Goal: Book appointment/travel/reservation

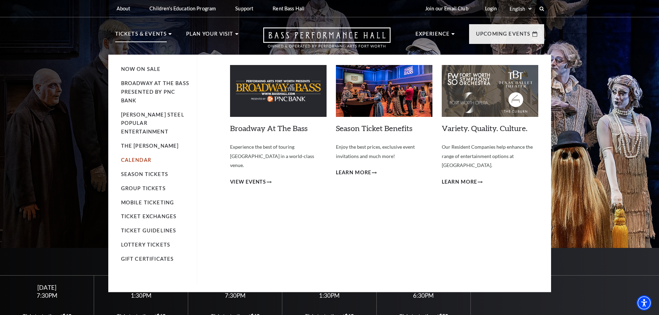
click at [129, 157] on link "Calendar" at bounding box center [136, 160] width 30 height 6
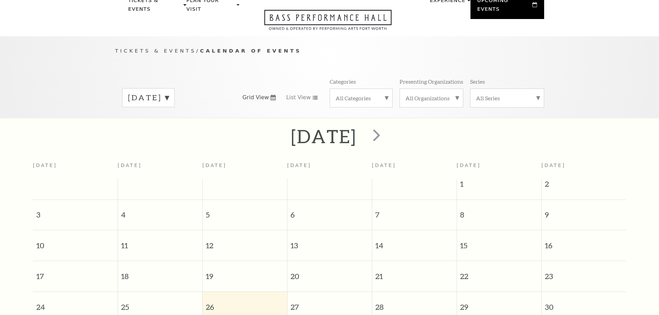
scroll to position [61, 0]
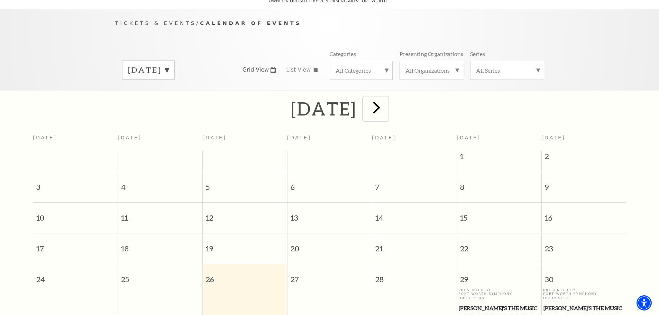
click at [386, 101] on span "next" at bounding box center [377, 108] width 20 height 20
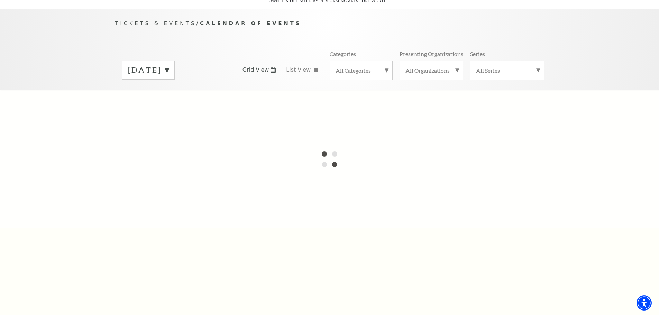
click at [408, 101] on div at bounding box center [329, 159] width 659 height 138
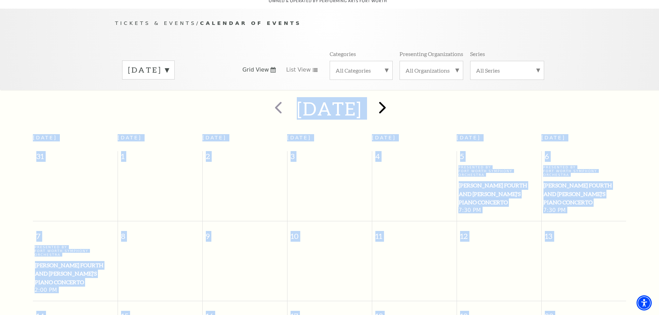
click at [401, 101] on div at bounding box center [381, 108] width 38 height 25
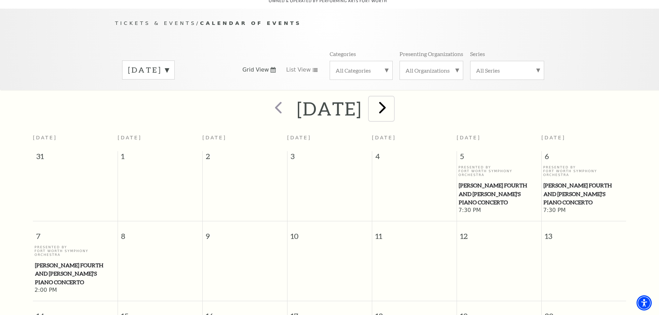
click at [392, 100] on span "next" at bounding box center [382, 108] width 20 height 20
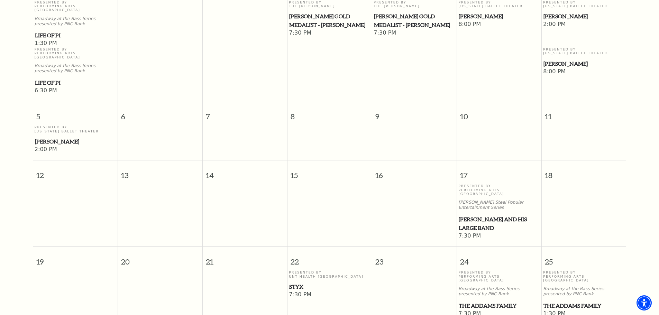
scroll to position [234, 0]
